Goal: Task Accomplishment & Management: Manage account settings

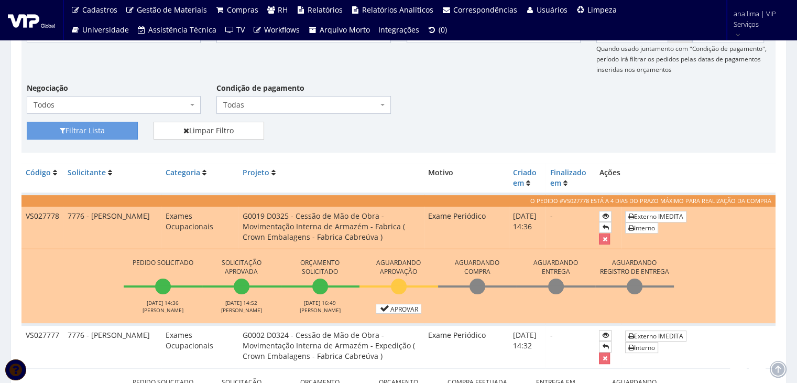
scroll to position [157, 0]
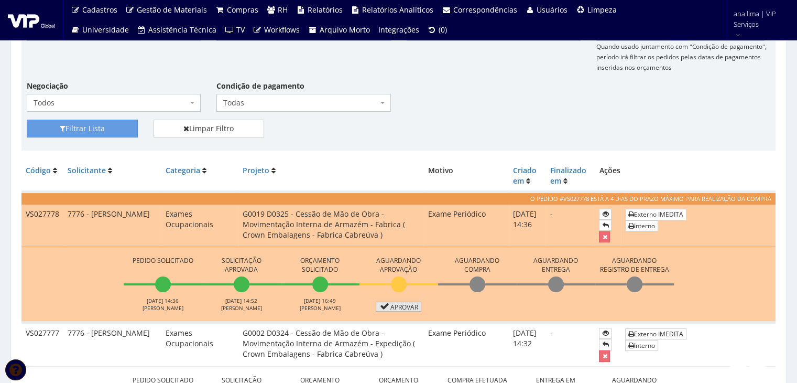
click at [407, 307] on link "Aprovar" at bounding box center [399, 306] width 46 height 10
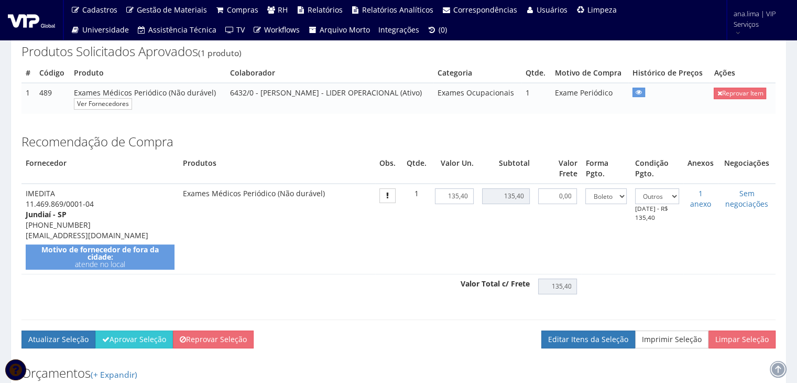
scroll to position [210, 0]
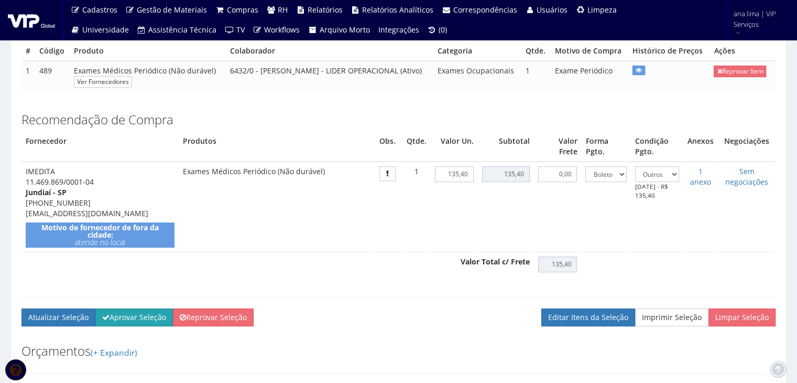
click at [137, 326] on button "Aprovar Seleção" at bounding box center [134, 317] width 78 height 18
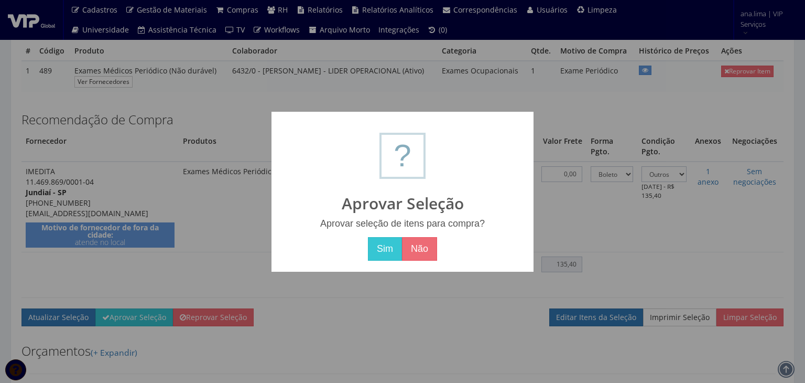
drag, startPoint x: 386, startPoint y: 245, endPoint x: 288, endPoint y: 280, distance: 104.6
click at [386, 246] on button "Sim" at bounding box center [385, 249] width 34 height 24
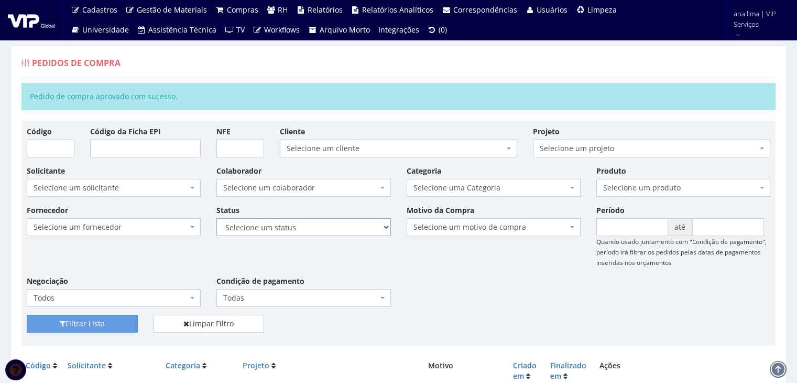
click at [338, 229] on select "Selecione um status Cancelado Aguardando Aprovação Diretoria Pedido Aprovado Ag…" at bounding box center [304, 227] width 174 height 18
select select "1"
click at [217, 218] on select "Selecione um status Cancelado Aguardando Aprovação Diretoria Pedido Aprovado Ag…" at bounding box center [304, 227] width 174 height 18
click at [115, 317] on button "Filtrar Lista" at bounding box center [82, 324] width 111 height 18
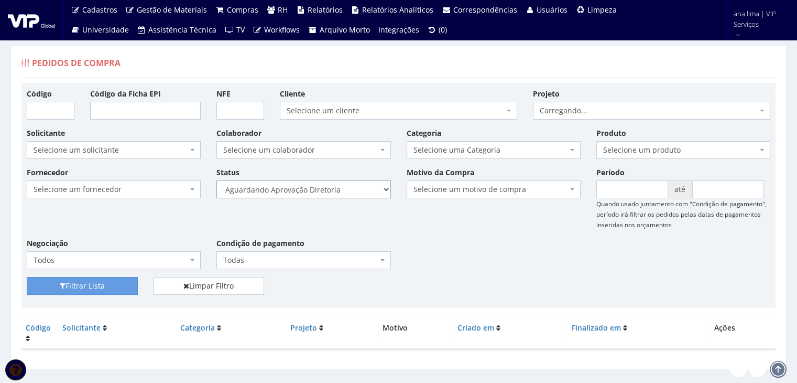
click at [354, 193] on select "Selecione um status Cancelado Aguardando Aprovação Diretoria Pedido Aprovado Ag…" at bounding box center [304, 189] width 174 height 18
select select "4"
click at [217, 180] on select "Selecione um status Cancelado Aguardando Aprovação Diretoria Pedido Aprovado Ag…" at bounding box center [304, 189] width 174 height 18
click at [121, 282] on button "Filtrar Lista" at bounding box center [82, 286] width 111 height 18
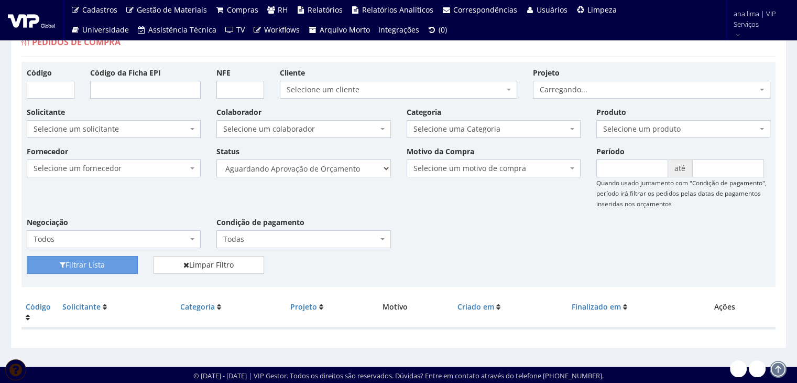
scroll to position [21, 0]
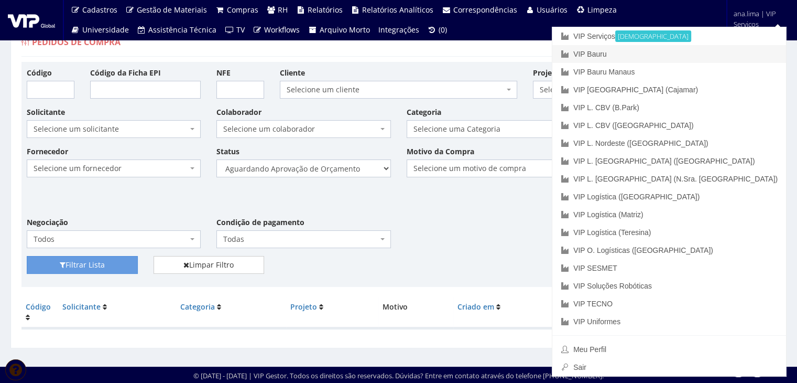
click at [738, 53] on link "VIP Bauru" at bounding box center [670, 54] width 234 height 18
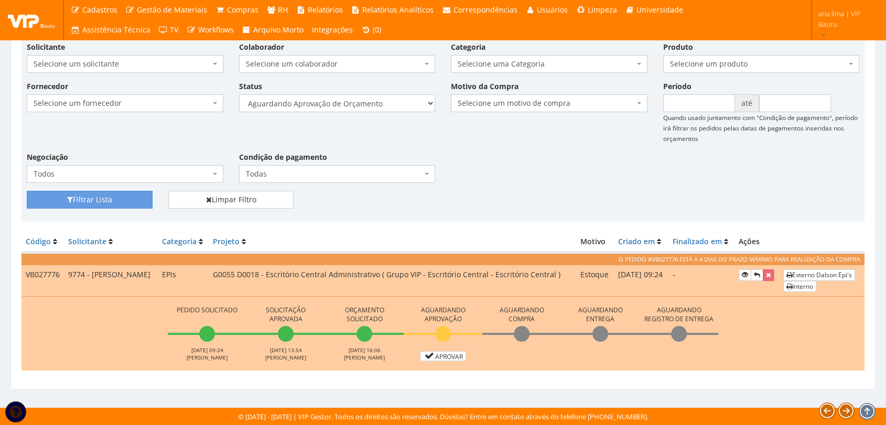
scroll to position [96, 0]
click at [432, 355] on icon at bounding box center [429, 355] width 12 height 7
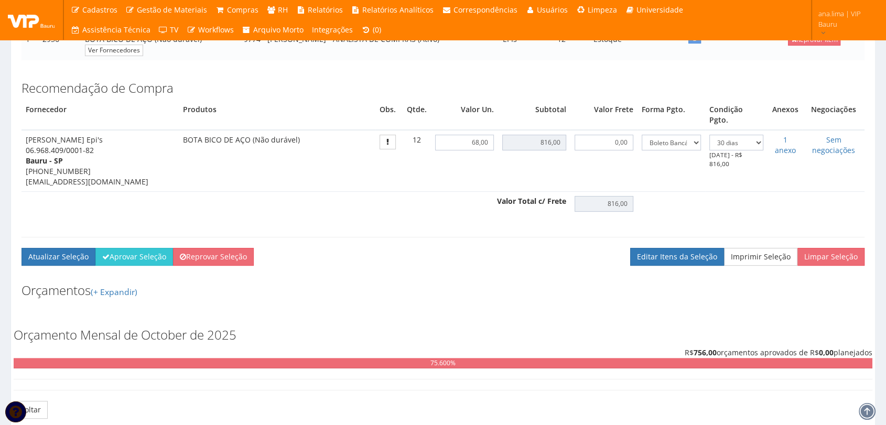
scroll to position [233, 0]
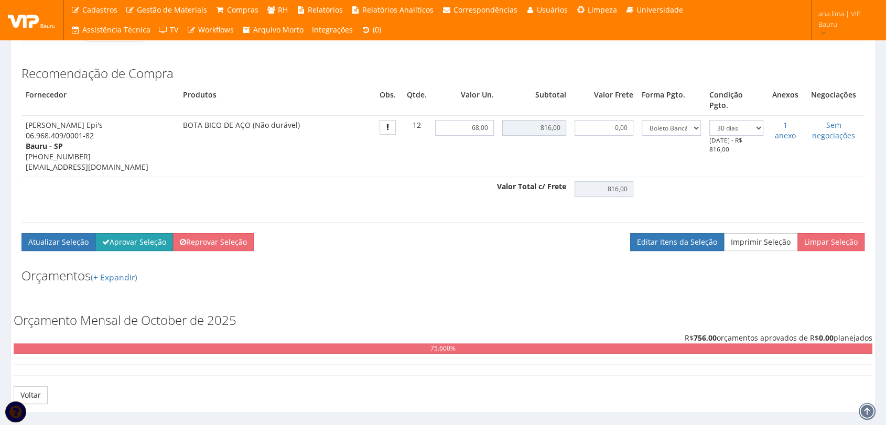
click at [147, 233] on button "Aprovar Seleção" at bounding box center [134, 242] width 78 height 18
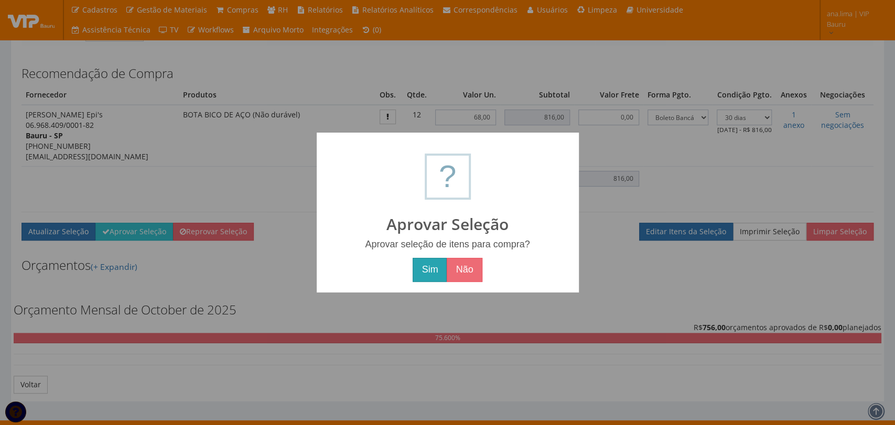
click at [434, 273] on button "Sim" at bounding box center [430, 270] width 34 height 24
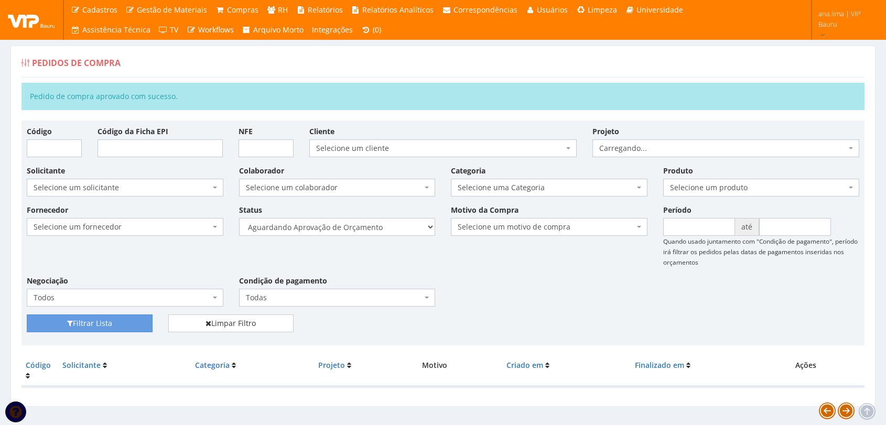
scroll to position [17, 0]
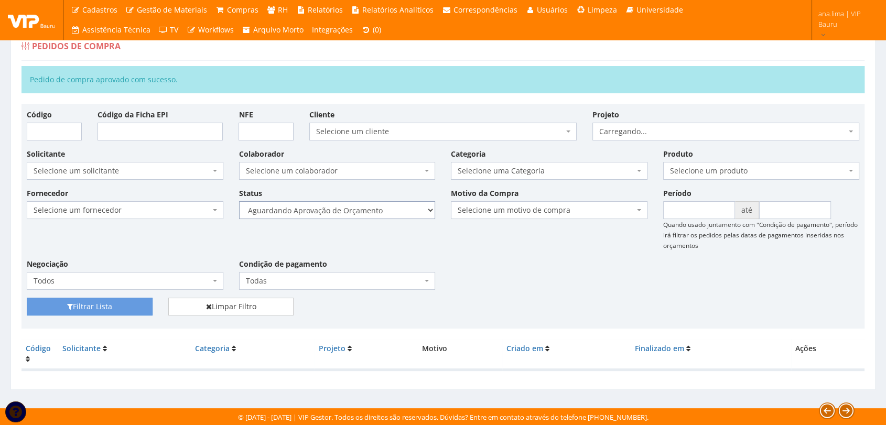
click at [385, 211] on select "Selecione um status Cancelado Aguardando Aprovação Diretoria Pedido Aprovado Ag…" at bounding box center [337, 210] width 197 height 18
select select "1"
click at [239, 201] on select "Selecione um status Cancelado Aguardando Aprovação Diretoria Pedido Aprovado Ag…" at bounding box center [337, 210] width 197 height 18
drag, startPoint x: 121, startPoint y: 305, endPoint x: 323, endPoint y: 268, distance: 206.3
click at [121, 306] on button "Filtrar Lista" at bounding box center [90, 307] width 126 height 18
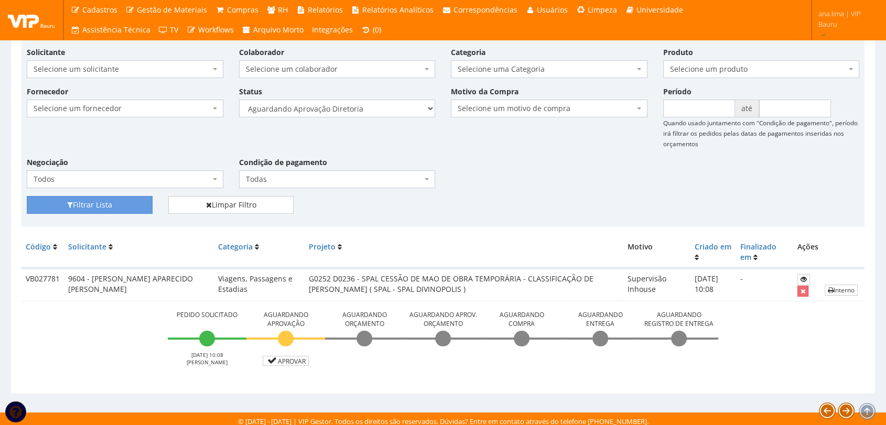
scroll to position [84, 0]
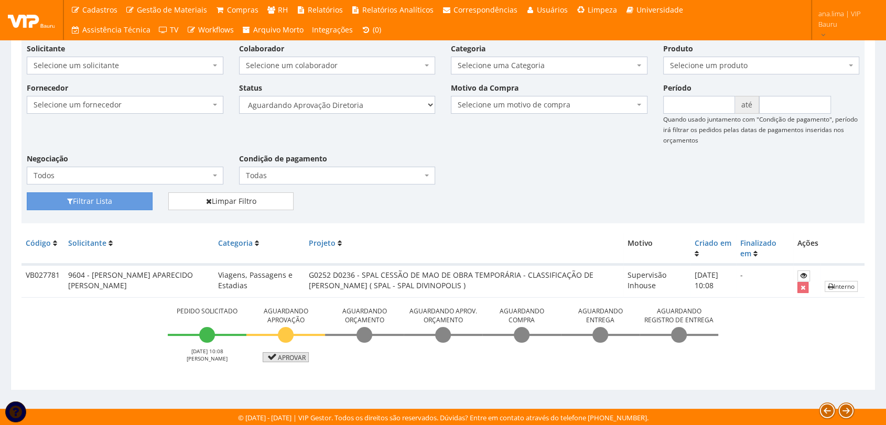
click at [284, 355] on link "Aprovar" at bounding box center [286, 357] width 46 height 10
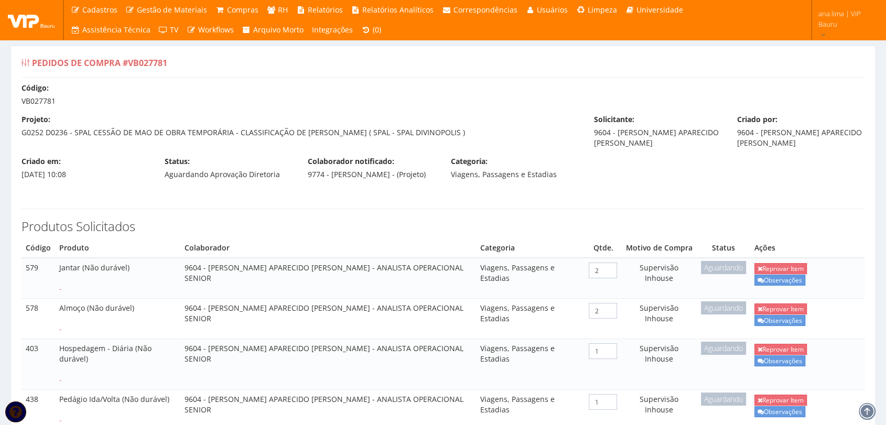
scroll to position [291, 0]
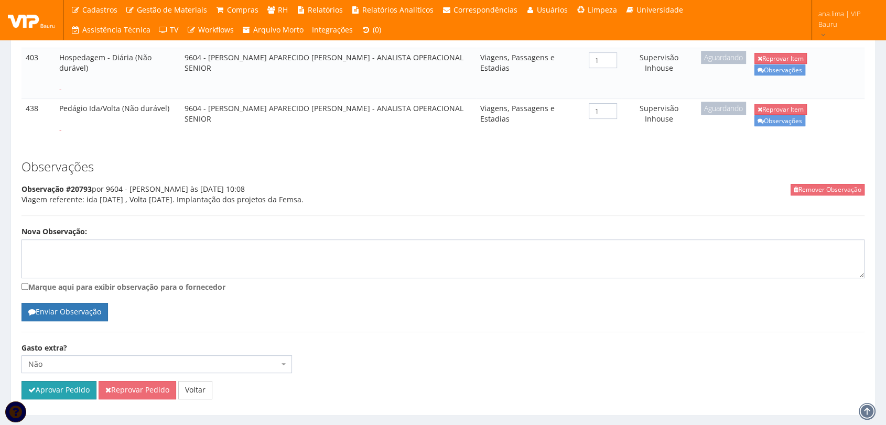
click at [63, 399] on button "Aprovar Pedido" at bounding box center [58, 390] width 75 height 18
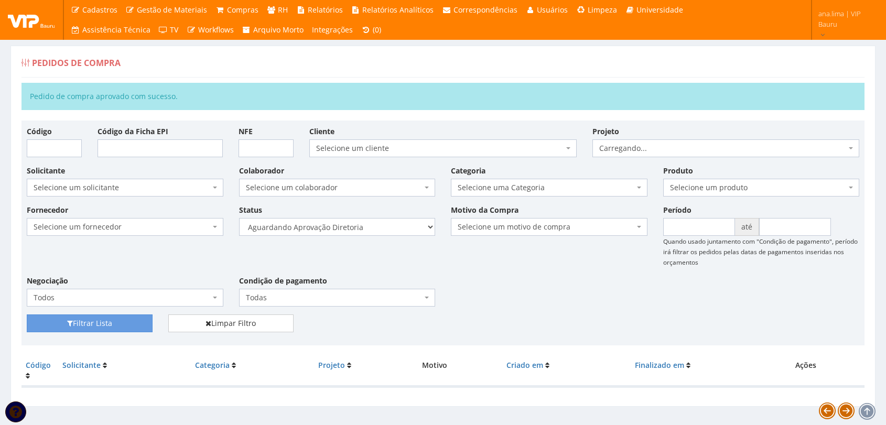
scroll to position [17, 0]
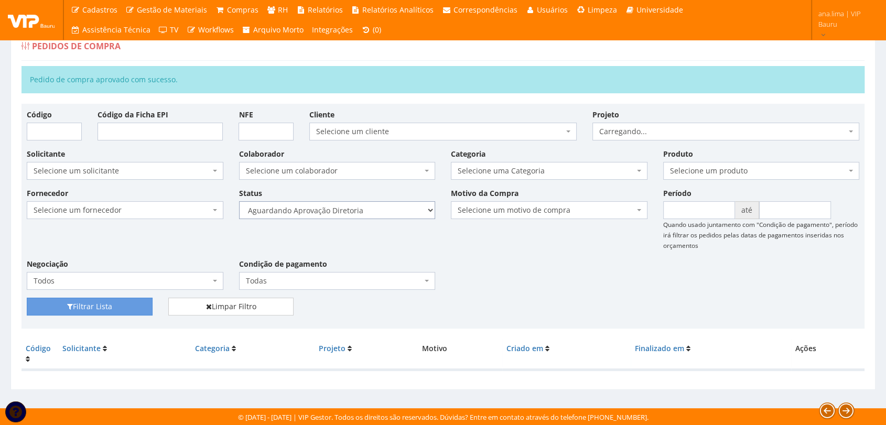
click at [411, 208] on select "Selecione um status Cancelado Aguardando Aprovação Diretoria Pedido Aprovado Ag…" at bounding box center [337, 210] width 197 height 18
click at [239, 201] on select "Selecione um status Cancelado Aguardando Aprovação Diretoria Pedido Aprovado Ag…" at bounding box center [337, 210] width 197 height 18
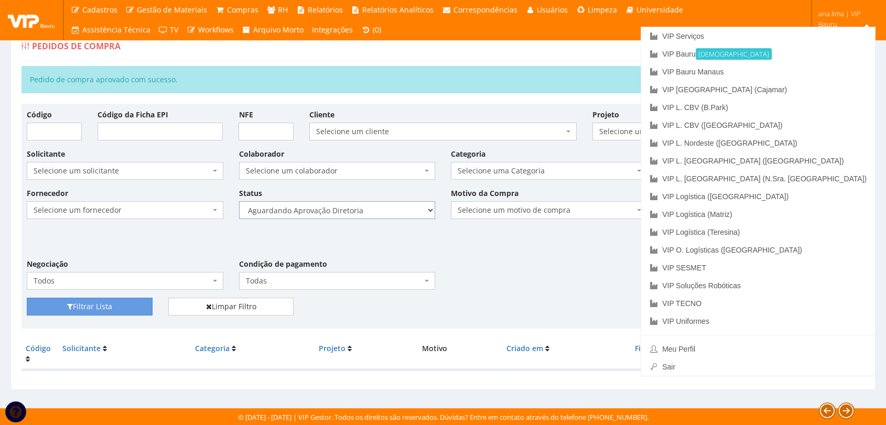
click at [363, 208] on select "Selecione um status Cancelado Aguardando Aprovação Diretoria Pedido Aprovado Ag…" at bounding box center [337, 210] width 197 height 18
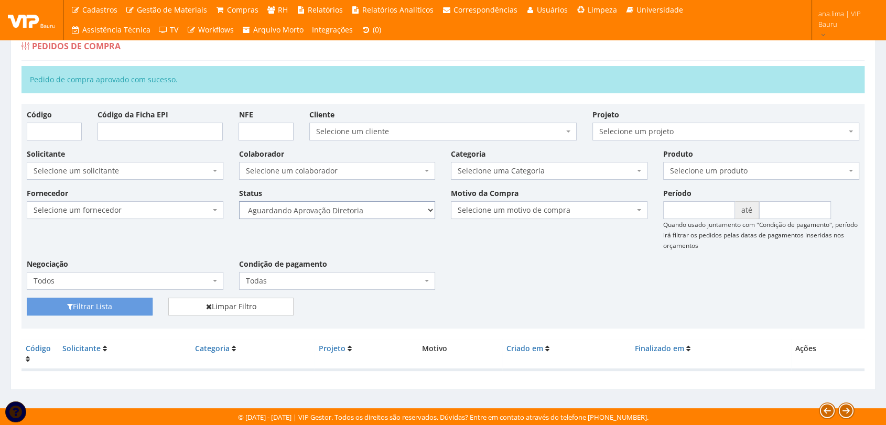
click at [239, 201] on select "Selecione um status Cancelado Aguardando Aprovação Diretoria Pedido Aprovado Ag…" at bounding box center [337, 210] width 197 height 18
click at [99, 307] on button "Filtrar Lista" at bounding box center [90, 307] width 126 height 18
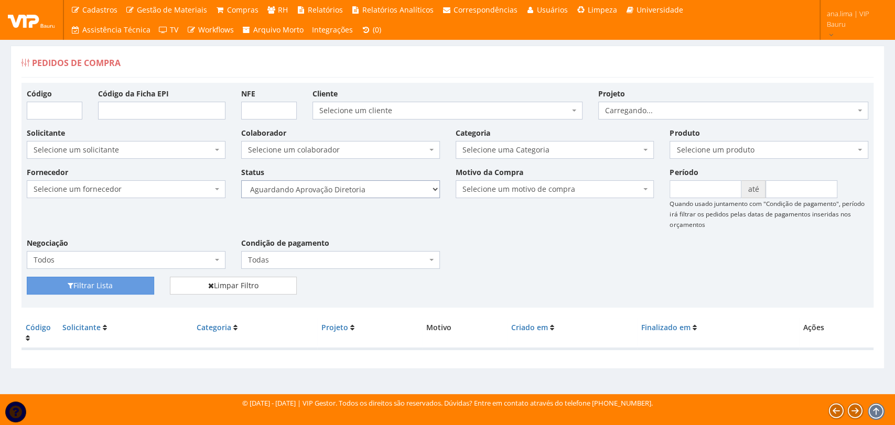
drag, startPoint x: 391, startPoint y: 192, endPoint x: 390, endPoint y: 197, distance: 5.5
click at [391, 192] on select "Selecione um status Cancelado Aguardando Aprovação Diretoria Pedido Aprovado Ag…" at bounding box center [340, 189] width 199 height 18
select select "4"
click at [241, 180] on select "Selecione um status Cancelado Aguardando Aprovação Diretoria Pedido Aprovado Ag…" at bounding box center [340, 189] width 199 height 18
click at [138, 281] on button "Filtrar Lista" at bounding box center [90, 286] width 127 height 18
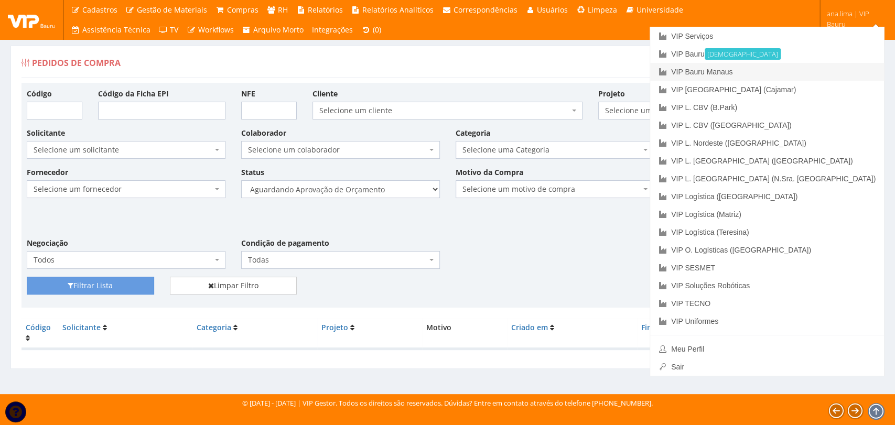
click at [823, 71] on link "VIP Bauru Manaus" at bounding box center [767, 72] width 234 height 18
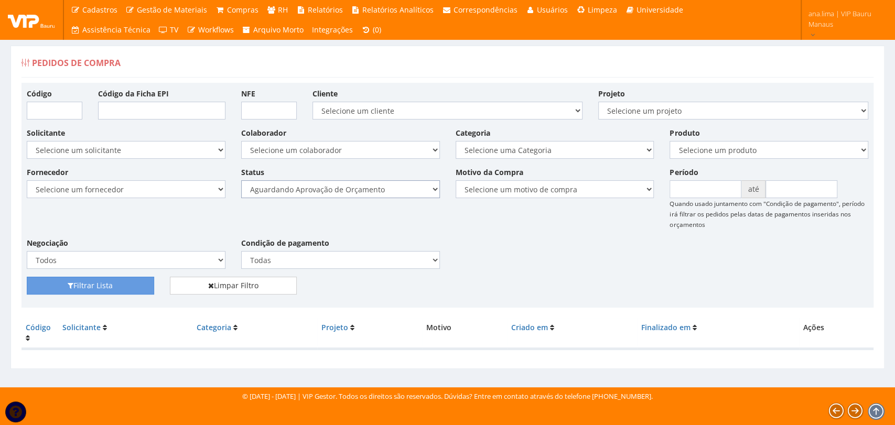
click at [392, 186] on select "Selecione um status Cancelado Aguardando Aprovação Diretoria Pedido Aprovado Ag…" at bounding box center [340, 189] width 199 height 18
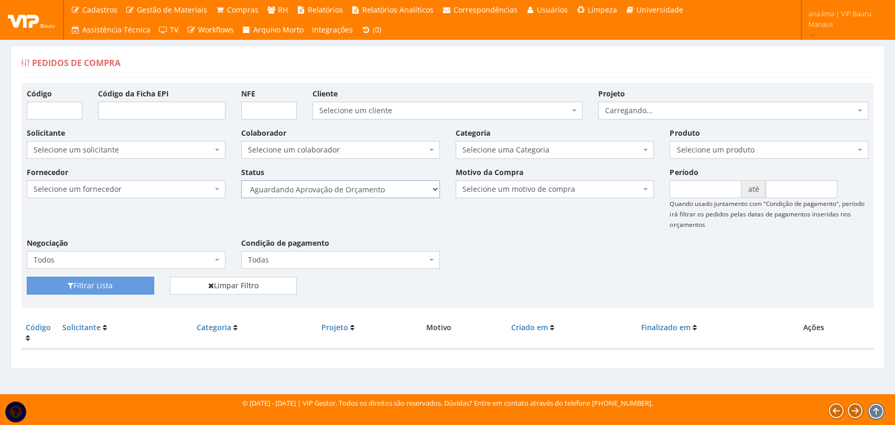
select select "1"
click at [241, 180] on select "Selecione um status Cancelado Aguardando Aprovação Diretoria Pedido Aprovado Ag…" at bounding box center [340, 189] width 199 height 18
click at [138, 290] on button "Filtrar Lista" at bounding box center [90, 286] width 127 height 18
drag, startPoint x: 0, startPoint y: 0, endPoint x: 388, endPoint y: 197, distance: 435.6
click at [390, 192] on select "Selecione um status Cancelado Aguardando Aprovação Diretoria Pedido Aprovado Ag…" at bounding box center [340, 189] width 199 height 18
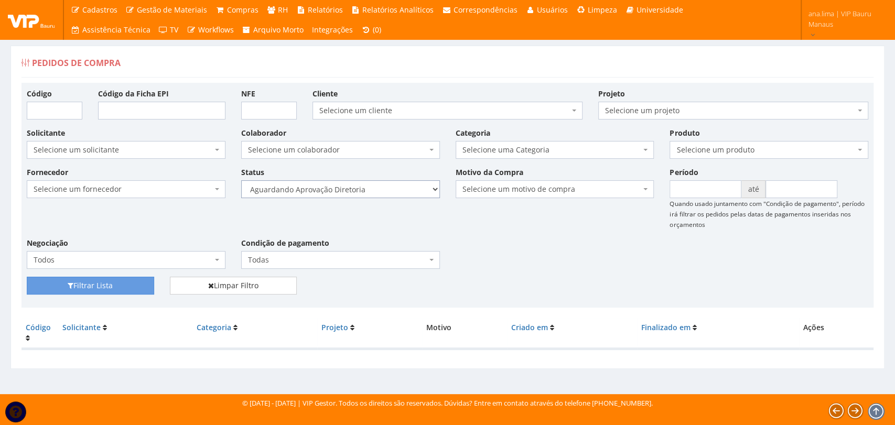
select select "4"
click at [241, 180] on select "Selecione um status Cancelado Aguardando Aprovação Diretoria Pedido Aprovado Ag…" at bounding box center [340, 189] width 199 height 18
drag, startPoint x: 134, startPoint y: 282, endPoint x: 367, endPoint y: 247, distance: 235.8
click at [134, 282] on button "Filtrar Lista" at bounding box center [90, 286] width 127 height 18
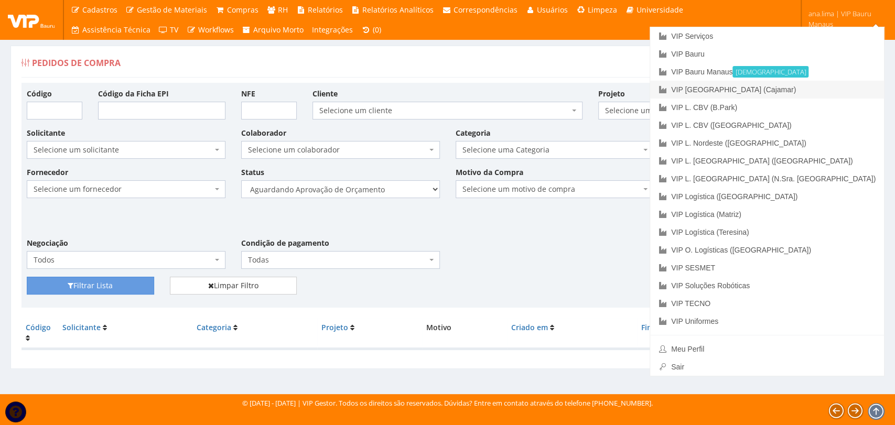
click at [826, 90] on link "VIP [GEOGRAPHIC_DATA] (Cajamar)" at bounding box center [767, 90] width 234 height 18
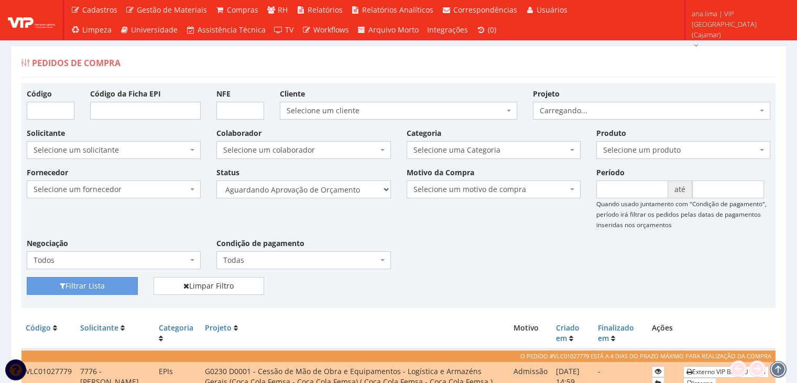
scroll to position [149, 0]
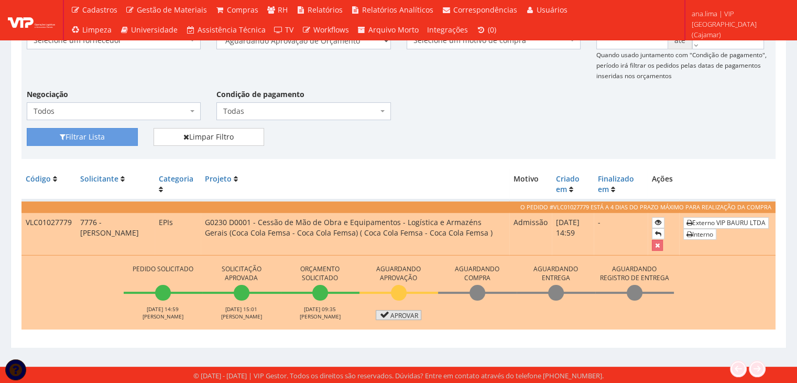
click at [404, 313] on link "Aprovar" at bounding box center [399, 315] width 46 height 10
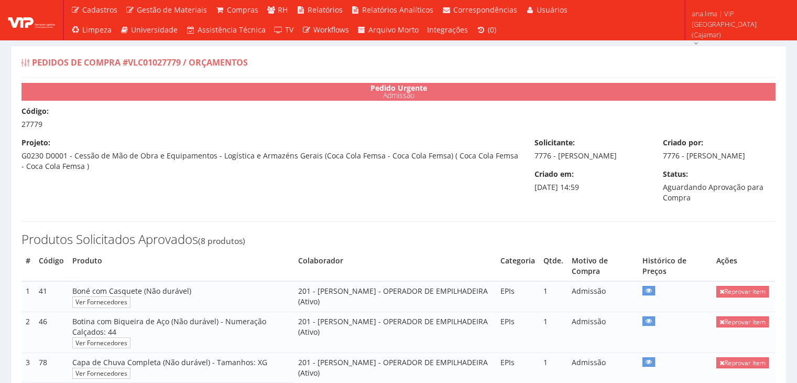
select select "0"
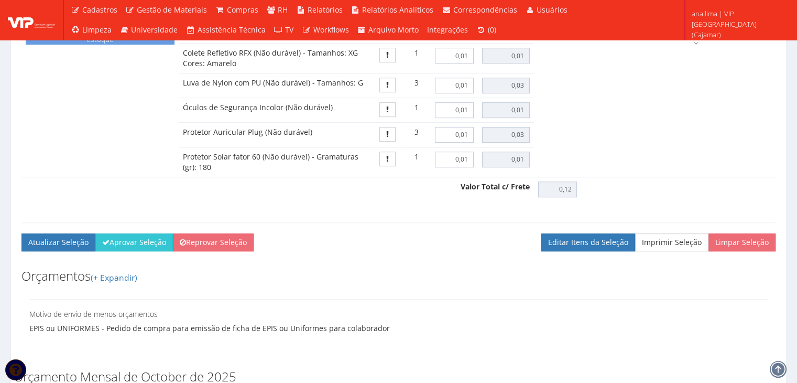
scroll to position [682, 0]
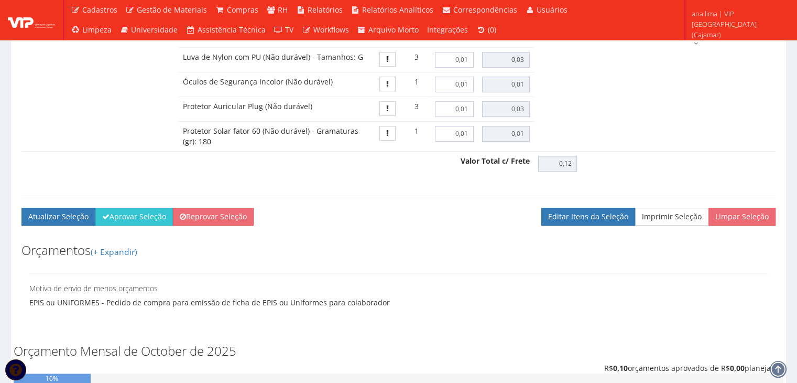
click at [150, 212] on div "Recomendação de Compra Fornecedor Produtos Obs. Qtde. Valor Un. Subtotal Valor …" at bounding box center [399, 53] width 770 height 359
click at [144, 222] on button "Aprovar Seleção" at bounding box center [134, 217] width 78 height 18
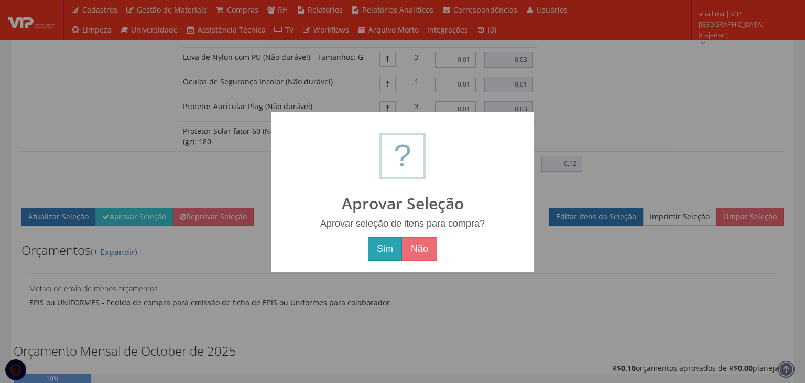
click at [374, 249] on button "Sim" at bounding box center [385, 249] width 34 height 24
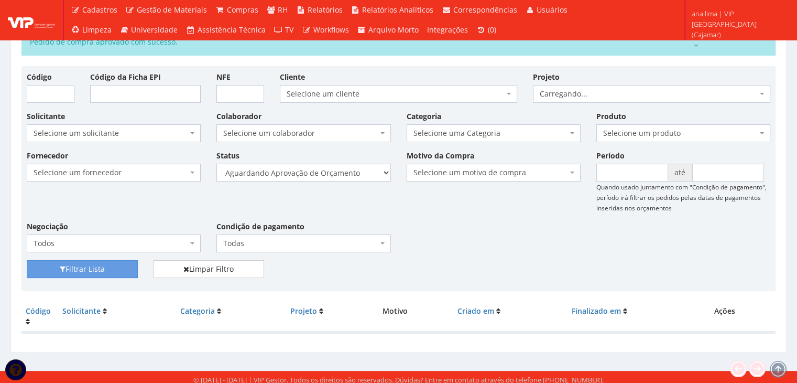
scroll to position [59, 0]
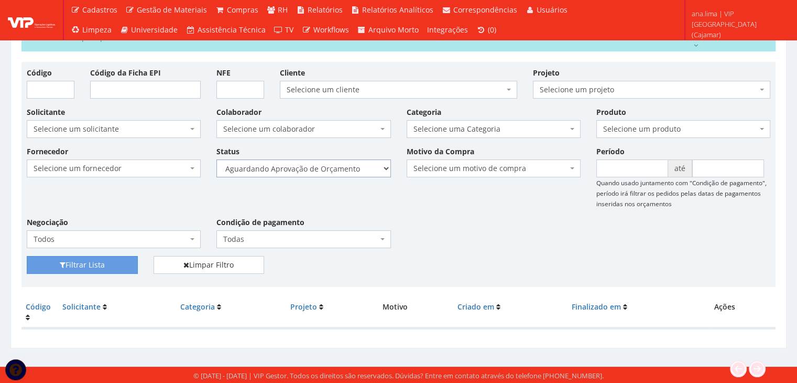
click at [355, 168] on select "Selecione um status Cancelado Aguardando Aprovação Diretoria Pedido Aprovado Ag…" at bounding box center [304, 168] width 174 height 18
select select "1"
click at [217, 159] on select "Selecione um status Cancelado Aguardando Aprovação Diretoria Pedido Aprovado Ag…" at bounding box center [304, 168] width 174 height 18
click at [105, 263] on button "Filtrar Lista" at bounding box center [82, 265] width 111 height 18
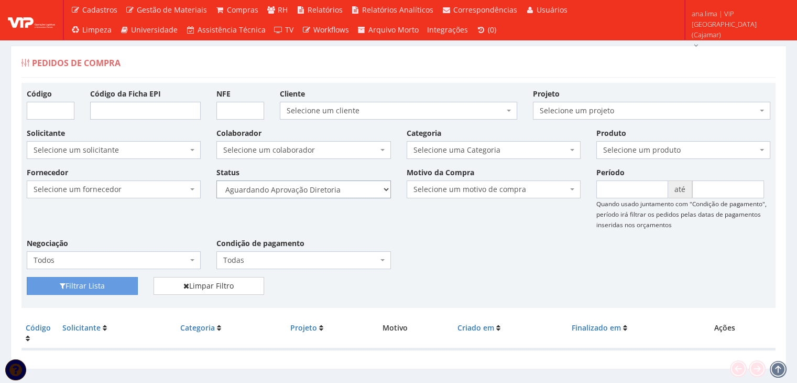
click at [362, 187] on select "Selecione um status Cancelado Aguardando Aprovação Diretoria Pedido Aprovado Ag…" at bounding box center [304, 189] width 174 height 18
click at [217, 180] on select "Selecione um status Cancelado Aguardando Aprovação Diretoria Pedido Aprovado Ag…" at bounding box center [304, 189] width 174 height 18
drag, startPoint x: 115, startPoint y: 285, endPoint x: 182, endPoint y: 278, distance: 67.4
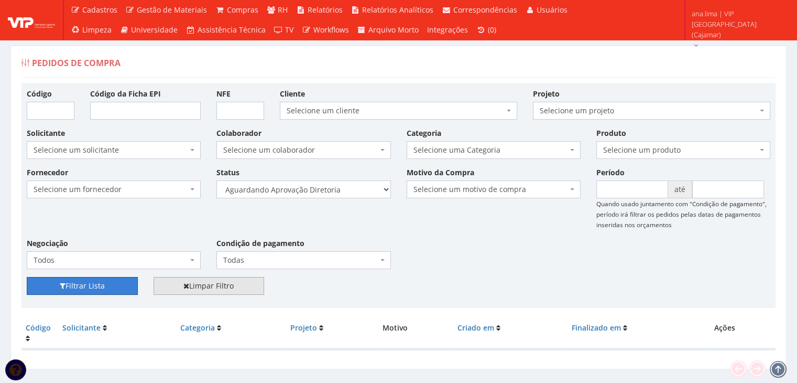
click at [115, 285] on button "Filtrar Lista" at bounding box center [82, 286] width 111 height 18
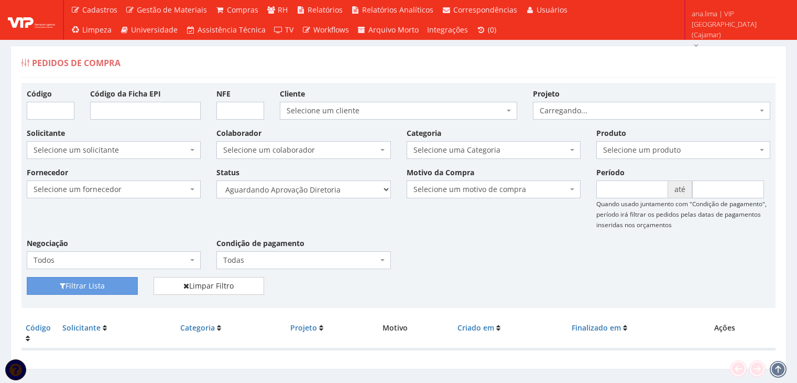
click at [333, 194] on select "Selecione um status Cancelado Aguardando Aprovação Diretoria Pedido Aprovado Ag…" at bounding box center [304, 189] width 174 height 18
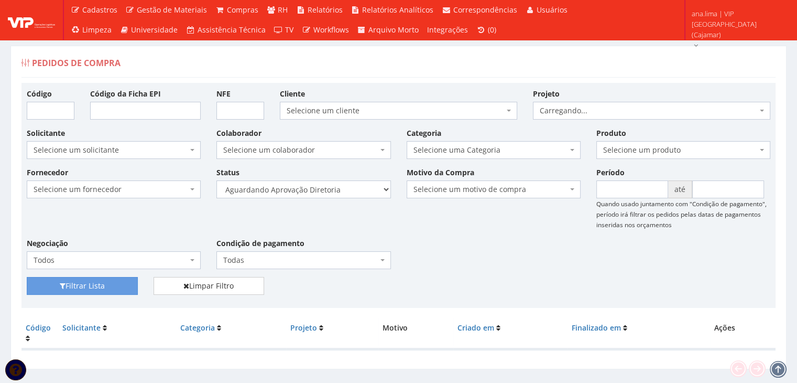
select select "4"
click at [217, 180] on select "Selecione um status Cancelado Aguardando Aprovação Diretoria Pedido Aprovado Ag…" at bounding box center [304, 189] width 174 height 18
click at [123, 286] on button "Filtrar Lista" at bounding box center [82, 286] width 111 height 18
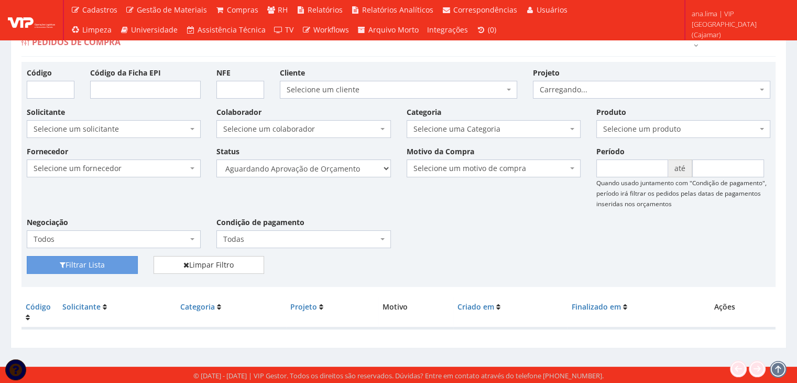
scroll to position [21, 0]
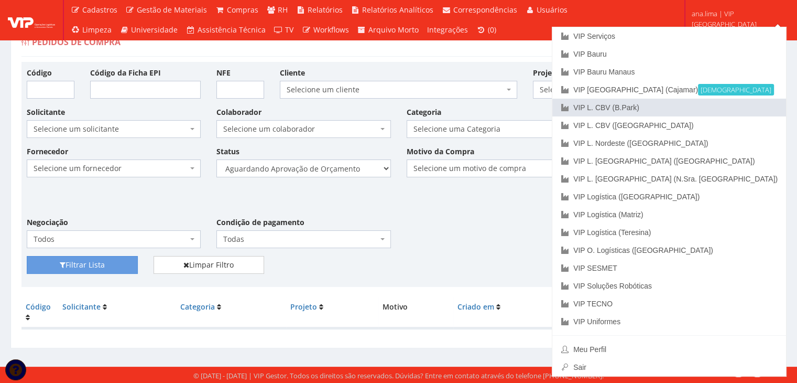
drag, startPoint x: 740, startPoint y: 106, endPoint x: 698, endPoint y: 124, distance: 45.6
click at [740, 106] on link "VIP L. CBV (B.Park)" at bounding box center [670, 108] width 234 height 18
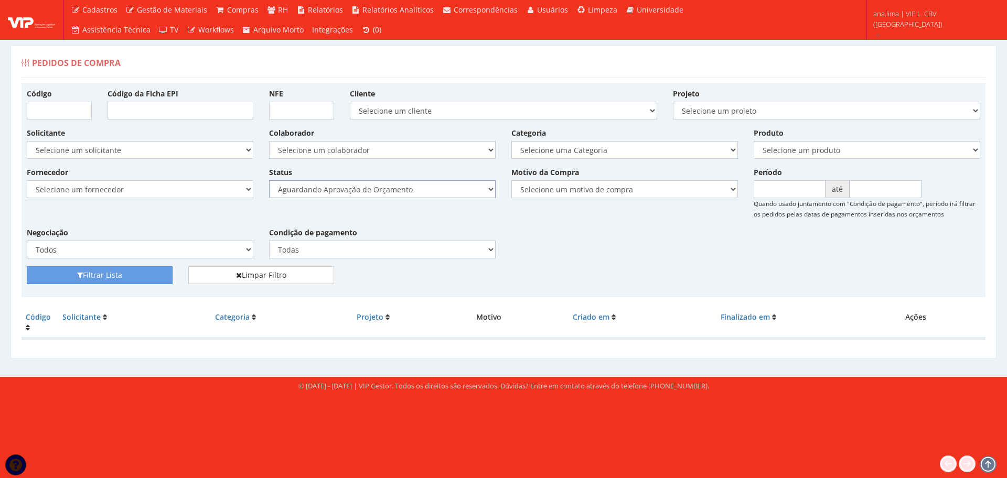
click at [435, 192] on select "Selecione um status Cancelado Aguardando Aprovação Diretoria Pedido Aprovado Ag…" at bounding box center [382, 189] width 226 height 18
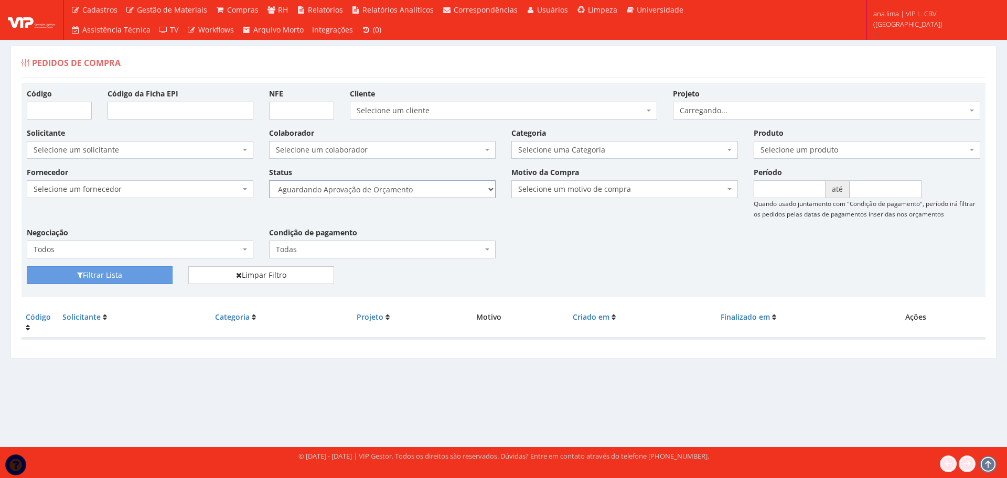
select select "1"
click at [269, 180] on select "Selecione um status Cancelado Aguardando Aprovação Diretoria Pedido Aprovado Ag…" at bounding box center [382, 189] width 226 height 18
click at [150, 277] on button "Filtrar Lista" at bounding box center [100, 275] width 146 height 18
click at [423, 189] on select "Selecione um status Cancelado Aguardando Aprovação Diretoria Pedido Aprovado Ag…" at bounding box center [382, 189] width 226 height 18
select select "4"
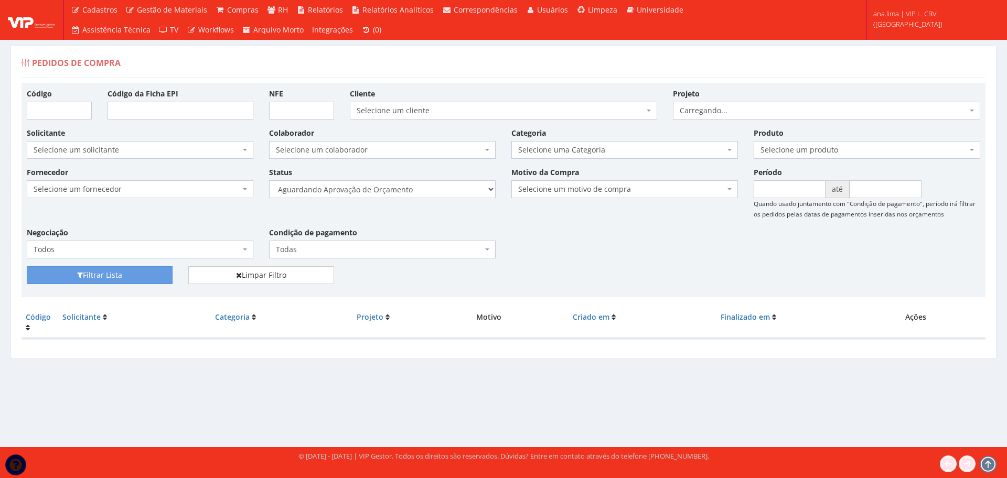
click at [269, 180] on select "Selecione um status Cancelado Aguardando Aprovação Diretoria Pedido Aprovado Ag…" at bounding box center [382, 189] width 226 height 18
drag, startPoint x: 152, startPoint y: 276, endPoint x: 175, endPoint y: 273, distance: 23.8
click at [152, 276] on button "Filtrar Lista" at bounding box center [100, 275] width 146 height 18
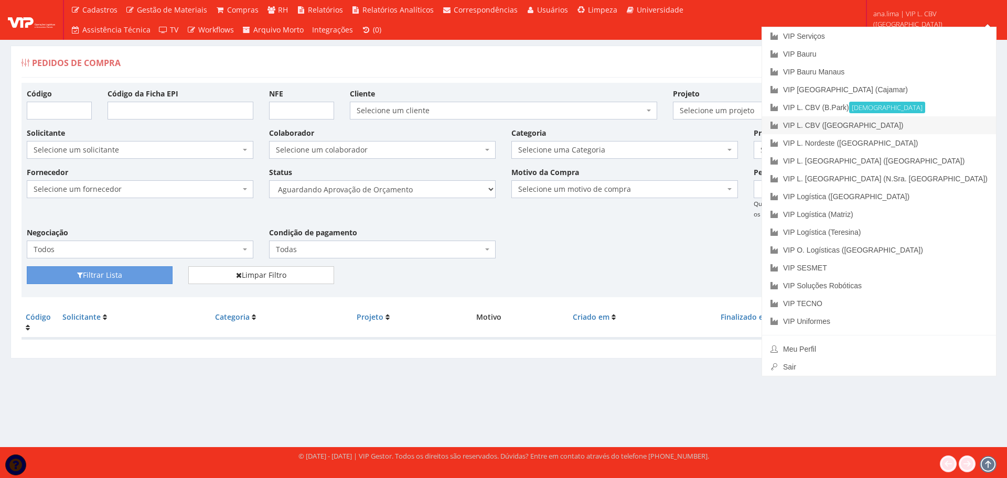
click at [933, 121] on link "VIP L. CBV ([GEOGRAPHIC_DATA])" at bounding box center [879, 125] width 234 height 18
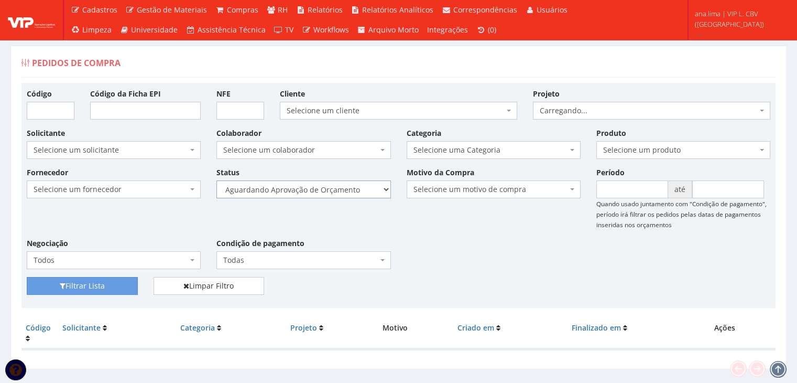
click at [347, 192] on select "Selecione um status Cancelado Aguardando Aprovação Diretoria Pedido Aprovado Ag…" at bounding box center [304, 189] width 174 height 18
select select "1"
click at [217, 180] on select "Selecione um status Cancelado Aguardando Aprovação Diretoria Pedido Aprovado Ag…" at bounding box center [304, 189] width 174 height 18
click at [122, 285] on button "Filtrar Lista" at bounding box center [82, 286] width 111 height 18
click at [346, 189] on select "Selecione um status Cancelado Aguardando Aprovação Diretoria Pedido Aprovado Ag…" at bounding box center [304, 189] width 174 height 18
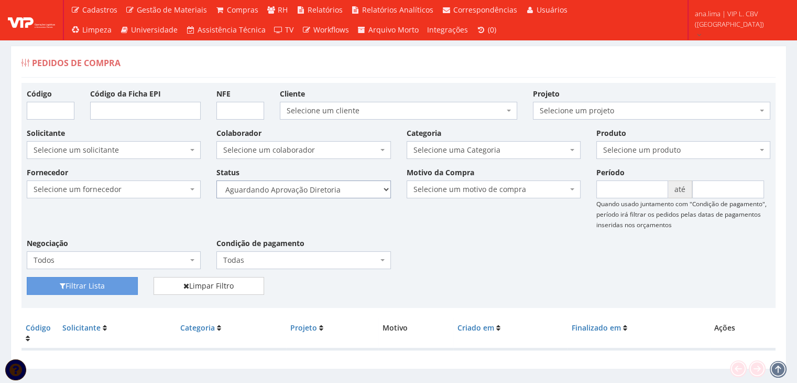
select select "4"
click at [217, 180] on select "Selecione um status Cancelado Aguardando Aprovação Diretoria Pedido Aprovado Ag…" at bounding box center [304, 189] width 174 height 18
click at [127, 283] on button "Filtrar Lista" at bounding box center [82, 286] width 111 height 18
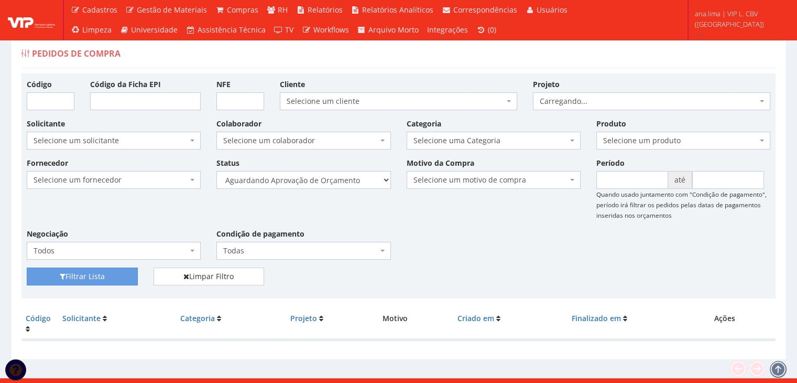
scroll to position [21, 0]
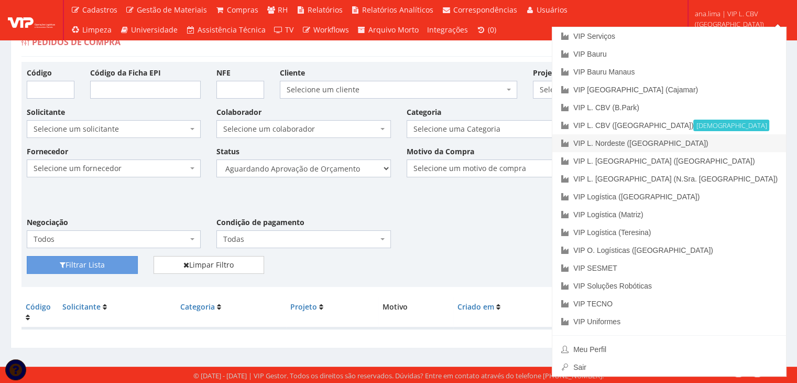
click at [742, 141] on link "VIP L. Nordeste ([GEOGRAPHIC_DATA])" at bounding box center [670, 143] width 234 height 18
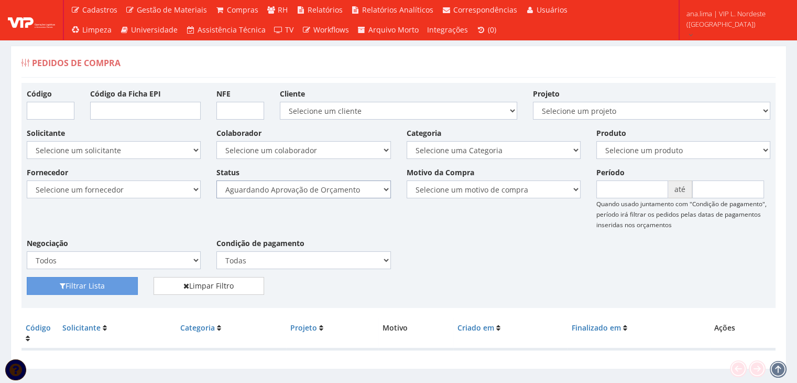
click at [354, 190] on select "Selecione um status Cancelado Aguardando Aprovação Diretoria Pedido Aprovado Ag…" at bounding box center [304, 189] width 174 height 18
select select "1"
click at [217, 180] on select "Selecione um status Cancelado Aguardando Aprovação Diretoria Pedido Aprovado Ag…" at bounding box center [304, 189] width 174 height 18
click at [111, 288] on button "Filtrar Lista" at bounding box center [82, 286] width 111 height 18
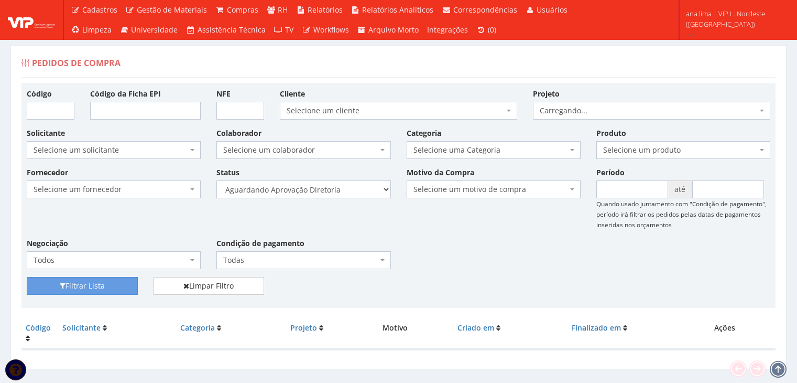
click at [365, 191] on select "Selecione um status Cancelado Aguardando Aprovação Diretoria Pedido Aprovado Ag…" at bounding box center [304, 189] width 174 height 18
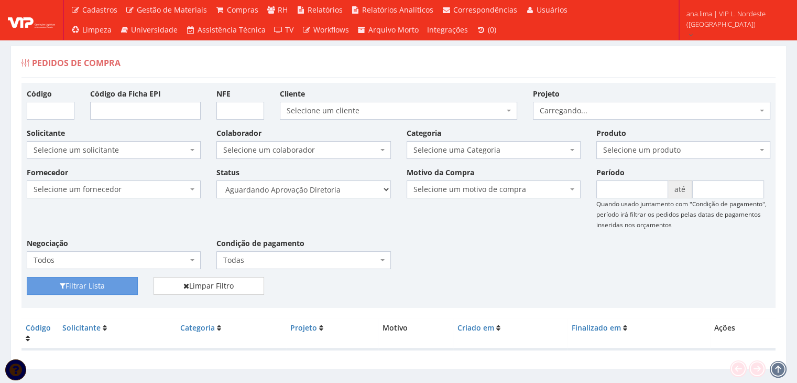
select select "4"
click at [217, 180] on select "Selecione um status Cancelado Aguardando Aprovação Diretoria Pedido Aprovado Ag…" at bounding box center [304, 189] width 174 height 18
click at [115, 286] on button "Filtrar Lista" at bounding box center [82, 286] width 111 height 18
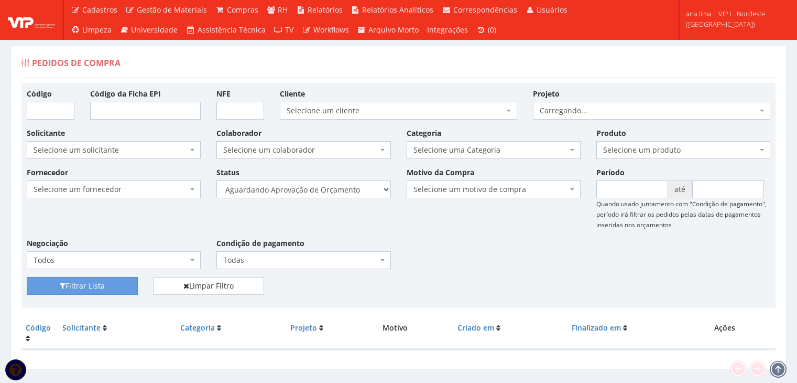
scroll to position [21, 0]
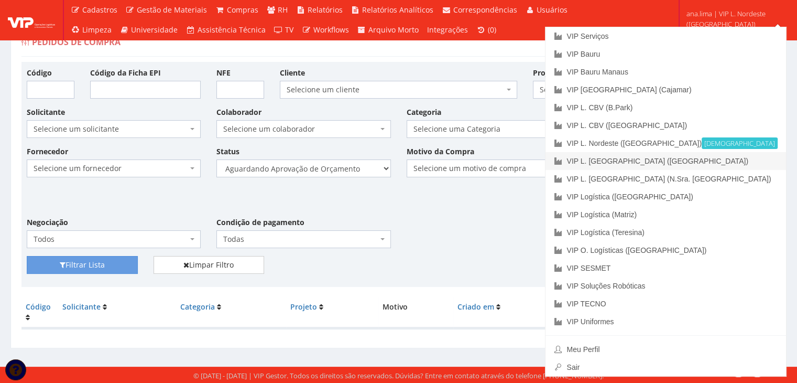
click at [750, 160] on link "VIP L. [GEOGRAPHIC_DATA] ([GEOGRAPHIC_DATA])" at bounding box center [666, 161] width 241 height 18
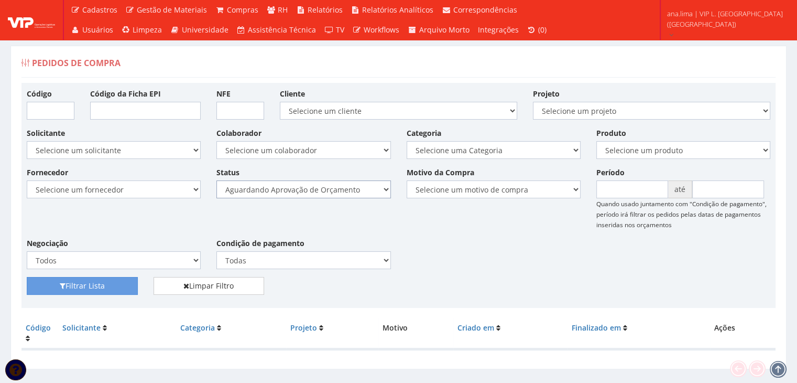
drag, startPoint x: 354, startPoint y: 189, endPoint x: 354, endPoint y: 196, distance: 6.3
click at [354, 190] on select "Selecione um status Cancelado Aguardando Aprovação Diretoria Pedido Aprovado Ag…" at bounding box center [304, 189] width 174 height 18
select select "1"
click at [217, 180] on select "Selecione um status Cancelado Aguardando Aprovação Diretoria Pedido Aprovado Ag…" at bounding box center [304, 189] width 174 height 18
click at [114, 285] on button "Filtrar Lista" at bounding box center [82, 286] width 111 height 18
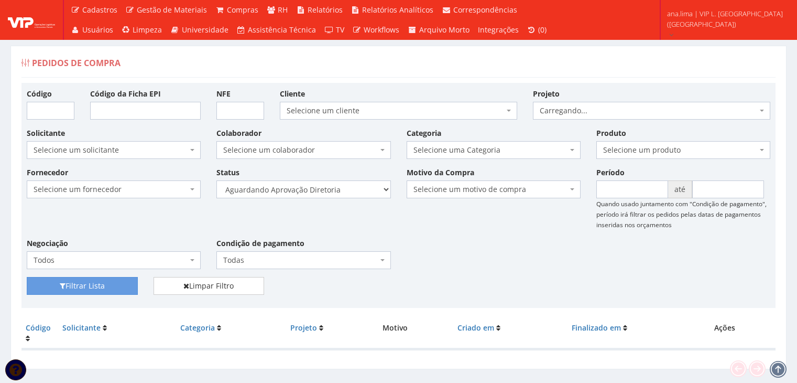
click at [347, 192] on select "Selecione um status Cancelado Aguardando Aprovação Diretoria Pedido Aprovado Ag…" at bounding box center [304, 189] width 174 height 18
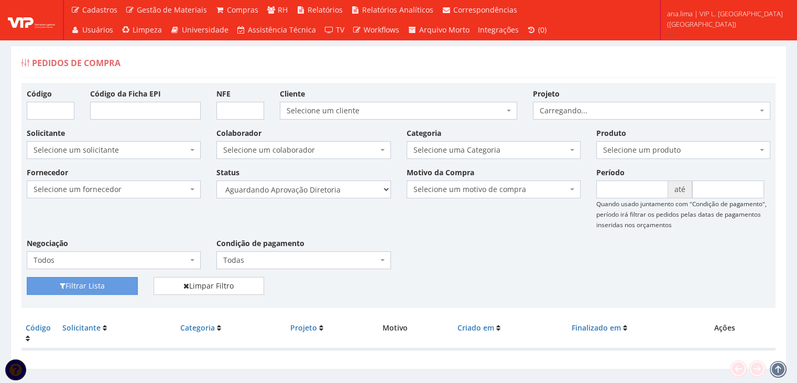
select select "4"
click at [217, 180] on select "Selecione um status Cancelado Aguardando Aprovação Diretoria Pedido Aprovado Ag…" at bounding box center [304, 189] width 174 height 18
click at [102, 281] on button "Filtrar Lista" at bounding box center [82, 286] width 111 height 18
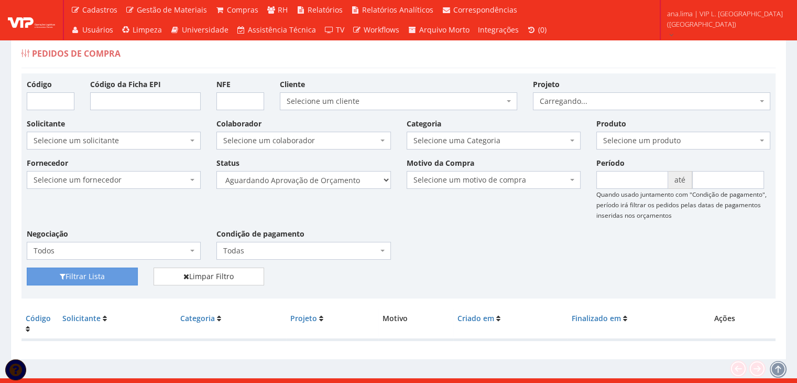
scroll to position [21, 0]
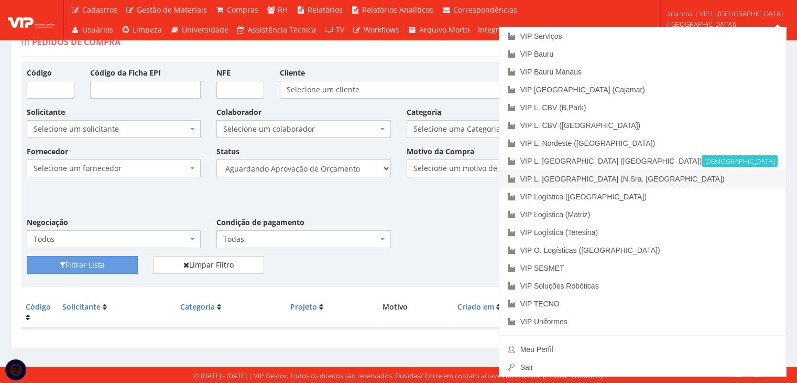
click at [746, 175] on link "VIP L. [GEOGRAPHIC_DATA] (N.Sra. [GEOGRAPHIC_DATA])" at bounding box center [643, 179] width 287 height 18
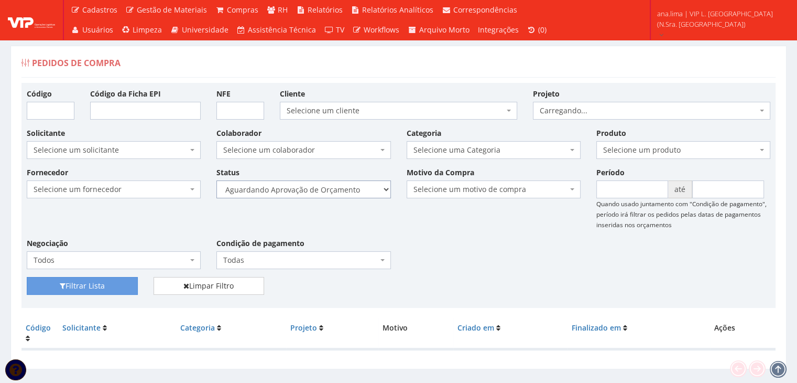
drag, startPoint x: 341, startPoint y: 187, endPoint x: 342, endPoint y: 196, distance: 8.4
click at [341, 187] on select "Selecione um status Cancelado Aguardando Aprovação Diretoria Pedido Aprovado Ag…" at bounding box center [304, 189] width 174 height 18
select select "1"
click at [217, 180] on select "Selecione um status Cancelado Aguardando Aprovação Diretoria Pedido Aprovado Ag…" at bounding box center [304, 189] width 174 height 18
click at [106, 284] on button "Filtrar Lista" at bounding box center [82, 286] width 111 height 18
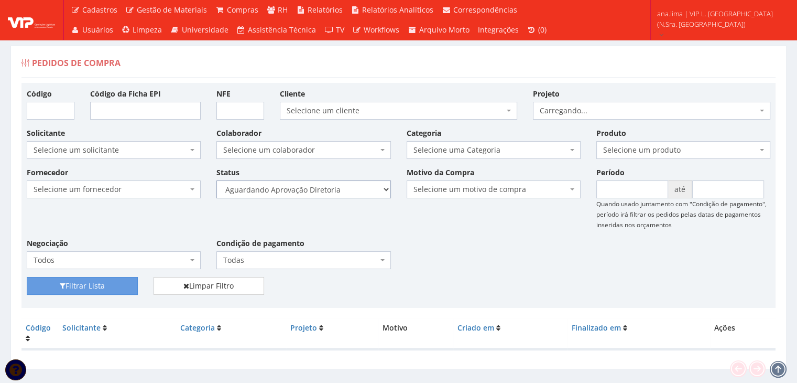
click at [331, 190] on select "Selecione um status Cancelado Aguardando Aprovação Diretoria Pedido Aprovado Ag…" at bounding box center [304, 189] width 174 height 18
select select "4"
click at [217, 180] on select "Selecione um status Cancelado Aguardando Aprovação Diretoria Pedido Aprovado Ag…" at bounding box center [304, 189] width 174 height 18
click at [92, 290] on button "Filtrar Lista" at bounding box center [82, 286] width 111 height 18
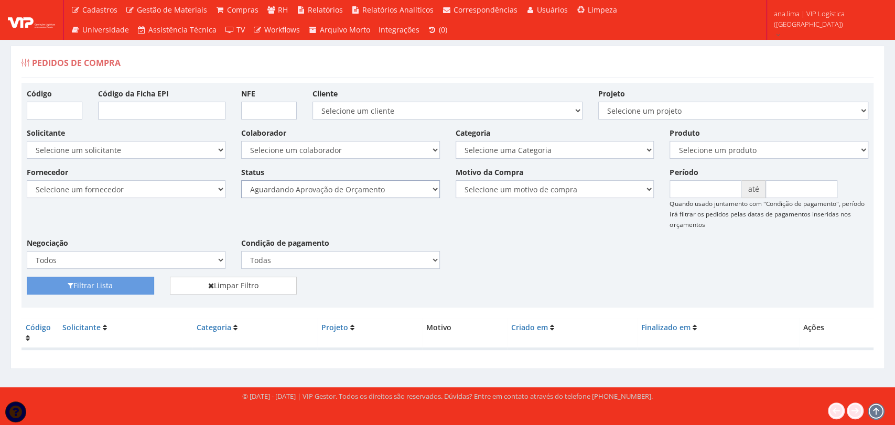
click at [391, 189] on select "Selecione um status Cancelado Aguardando Aprovação Diretoria Pedido Aprovado Ag…" at bounding box center [340, 189] width 199 height 18
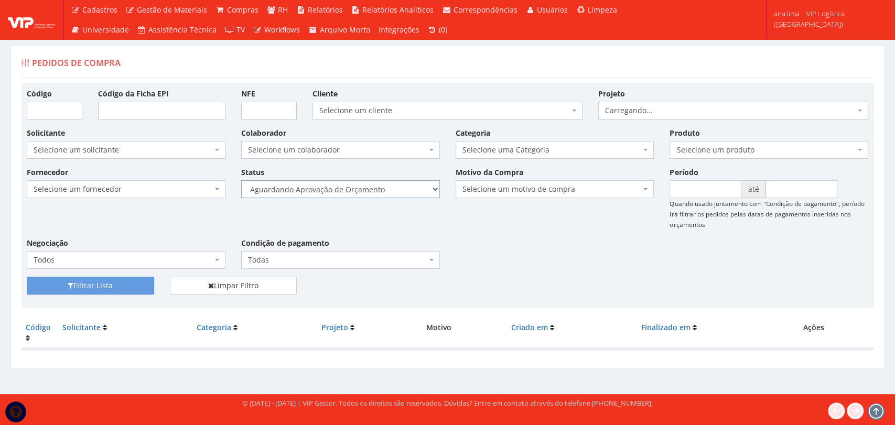
select select "1"
click at [241, 180] on select "Selecione um status Cancelado Aguardando Aprovação Diretoria Pedido Aprovado Ag…" at bounding box center [340, 189] width 199 height 18
click at [140, 284] on button "Filtrar Lista" at bounding box center [90, 286] width 127 height 18
click at [382, 191] on select "Selecione um status Cancelado Aguardando Aprovação Diretoria Pedido Aprovado Ag…" at bounding box center [340, 189] width 199 height 18
select select "4"
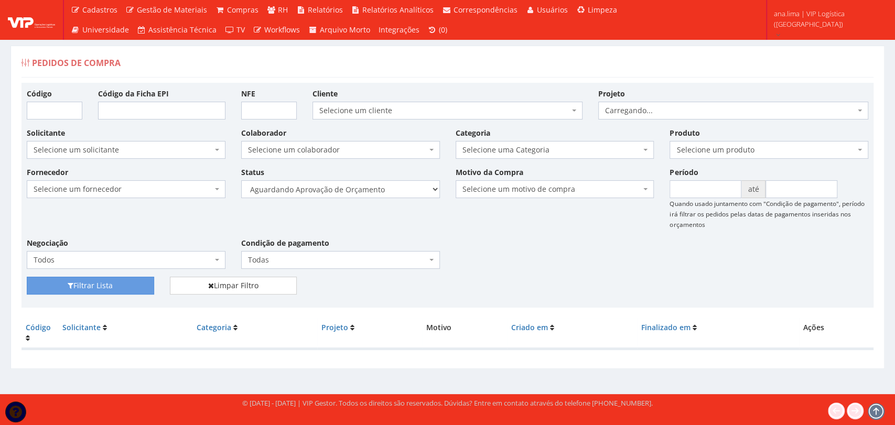
click at [241, 180] on select "Selecione um status Cancelado Aguardando Aprovação Diretoria Pedido Aprovado Ag…" at bounding box center [340, 189] width 199 height 18
click at [137, 284] on button "Filtrar Lista" at bounding box center [90, 286] width 127 height 18
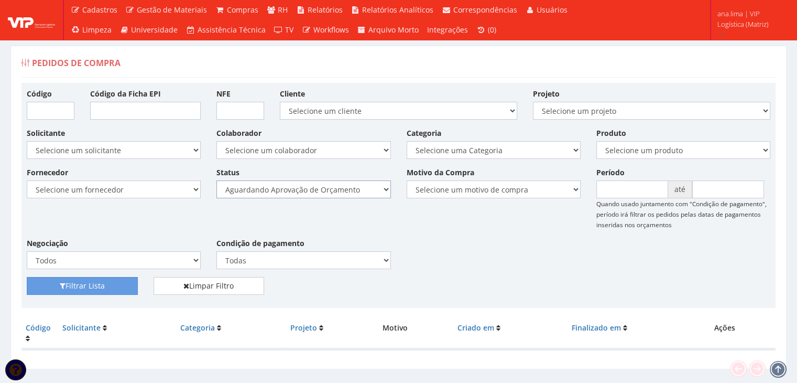
click at [369, 190] on select "Selecione um status Cancelado Aguardando Aprovação Diretoria Pedido Aprovado Ag…" at bounding box center [304, 189] width 174 height 18
select select "1"
click at [217, 180] on select "Selecione um status Cancelado Aguardando Aprovação Diretoria Pedido Aprovado Ag…" at bounding box center [304, 189] width 174 height 18
drag, startPoint x: 102, startPoint y: 284, endPoint x: 109, endPoint y: 285, distance: 6.9
click at [102, 285] on button "Filtrar Lista" at bounding box center [82, 286] width 111 height 18
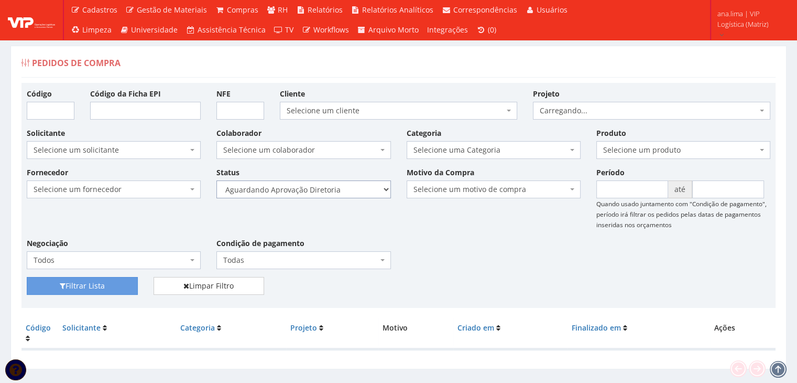
drag, startPoint x: 0, startPoint y: 0, endPoint x: 338, endPoint y: 196, distance: 390.4
click at [338, 191] on select "Selecione um status Cancelado Aguardando Aprovação Diretoria Pedido Aprovado Ag…" at bounding box center [304, 189] width 174 height 18
select select "4"
click at [217, 180] on select "Selecione um status Cancelado Aguardando Aprovação Diretoria Pedido Aprovado Ag…" at bounding box center [304, 189] width 174 height 18
click at [113, 284] on button "Filtrar Lista" at bounding box center [82, 286] width 111 height 18
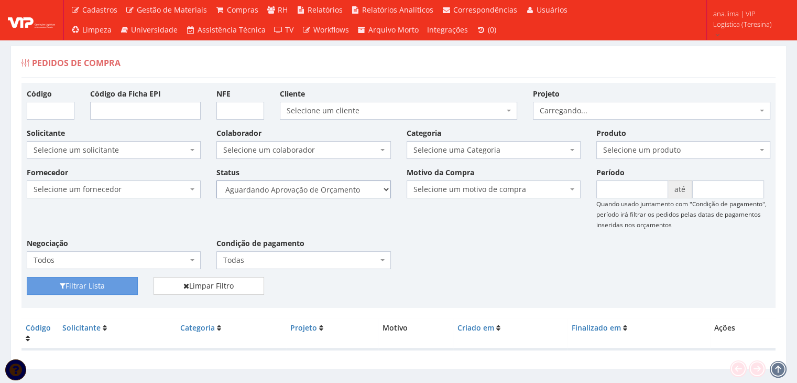
drag, startPoint x: 355, startPoint y: 183, endPoint x: 354, endPoint y: 191, distance: 7.9
click at [355, 184] on select "Selecione um status Cancelado Aguardando Aprovação Diretoria Pedido Aprovado Ag…" at bounding box center [304, 189] width 174 height 18
select select "1"
click at [217, 180] on select "Selecione um status Cancelado Aguardando Aprovação Diretoria Pedido Aprovado Ag…" at bounding box center [304, 189] width 174 height 18
click at [128, 284] on button "Filtrar Lista" at bounding box center [82, 286] width 111 height 18
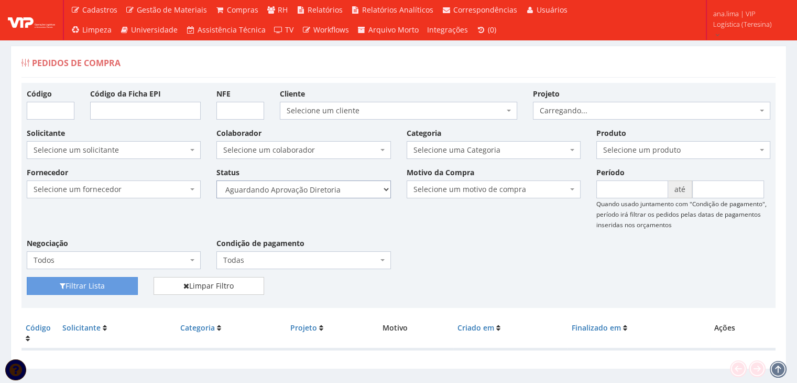
drag, startPoint x: 0, startPoint y: 0, endPoint x: 366, endPoint y: 195, distance: 415.1
click at [367, 193] on select "Selecione um status Cancelado Aguardando Aprovação Diretoria Pedido Aprovado Ag…" at bounding box center [304, 189] width 174 height 18
select select "4"
click at [217, 180] on select "Selecione um status Cancelado Aguardando Aprovação Diretoria Pedido Aprovado Ag…" at bounding box center [304, 189] width 174 height 18
click at [105, 286] on button "Filtrar Lista" at bounding box center [82, 286] width 111 height 18
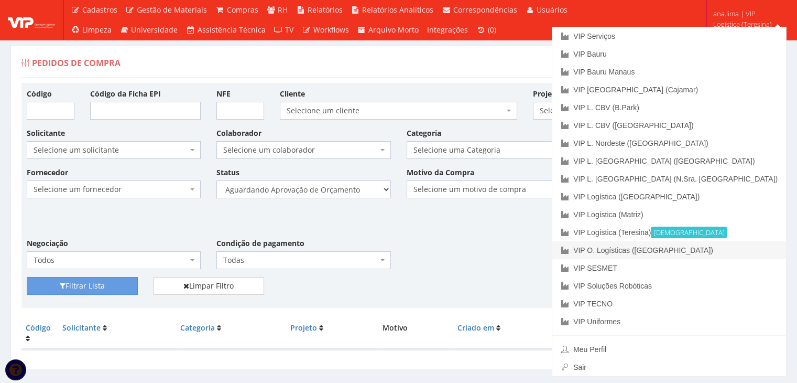
click at [753, 246] on link "VIP O. Logísticas ([GEOGRAPHIC_DATA])" at bounding box center [670, 250] width 234 height 18
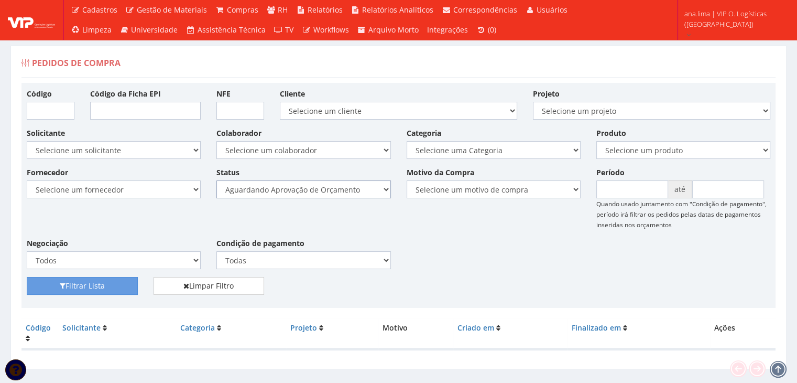
drag, startPoint x: 0, startPoint y: 0, endPoint x: 354, endPoint y: 197, distance: 405.1
click at [352, 194] on select "Selecione um status Cancelado Aguardando Aprovação Diretoria Pedido Aprovado Ag…" at bounding box center [304, 189] width 174 height 18
select select "1"
click at [217, 180] on select "Selecione um status Cancelado Aguardando Aprovação Diretoria Pedido Aprovado Ag…" at bounding box center [304, 189] width 174 height 18
click at [118, 289] on button "Filtrar Lista" at bounding box center [82, 286] width 111 height 18
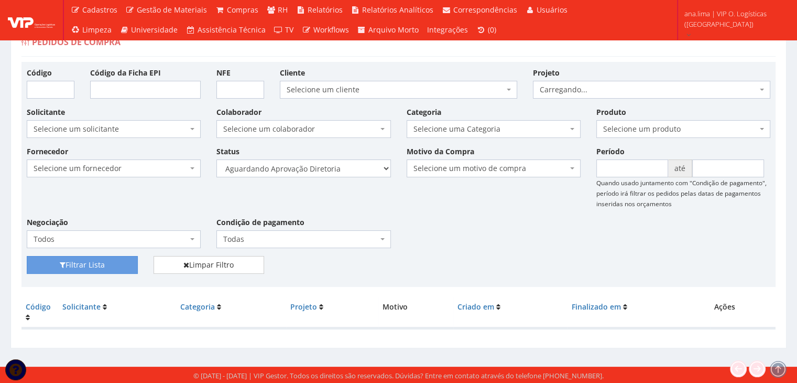
scroll to position [21, 0]
click at [344, 168] on select "Selecione um status Cancelado Aguardando Aprovação Diretoria Pedido Aprovado Ag…" at bounding box center [304, 168] width 174 height 18
select select "4"
click at [217, 159] on select "Selecione um status Cancelado Aguardando Aprovação Diretoria Pedido Aprovado Ag…" at bounding box center [304, 168] width 174 height 18
drag, startPoint x: 104, startPoint y: 261, endPoint x: 116, endPoint y: 261, distance: 11.5
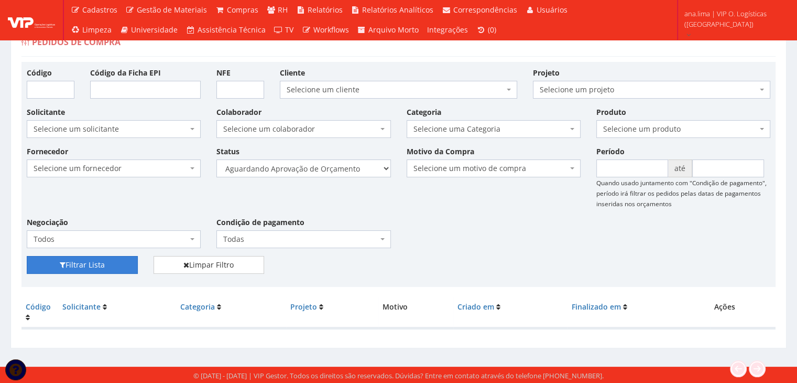
click at [104, 261] on button "Filtrar Lista" at bounding box center [82, 265] width 111 height 18
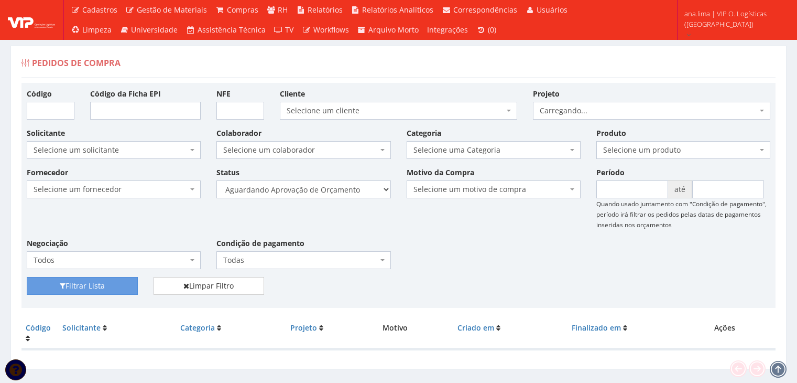
scroll to position [21, 0]
